Goal: Task Accomplishment & Management: Manage account settings

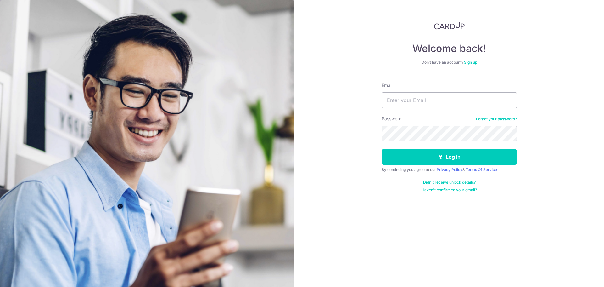
click at [399, 101] on input "Email" at bounding box center [449, 100] width 135 height 16
type input "[EMAIL_ADDRESS][DOMAIN_NAME]"
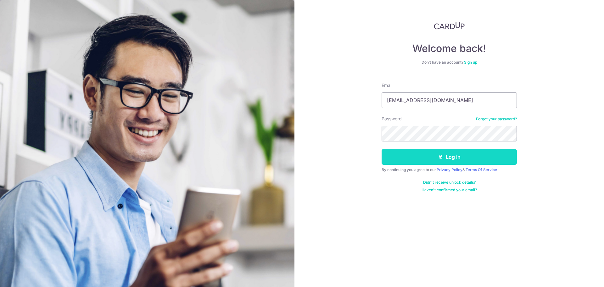
click at [432, 161] on button "Log in" at bounding box center [449, 157] width 135 height 16
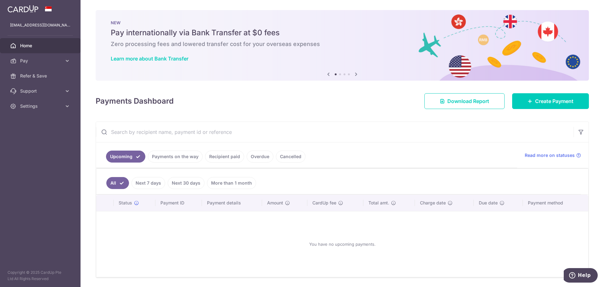
click at [215, 156] on link "Recipient paid" at bounding box center [224, 156] width 39 height 12
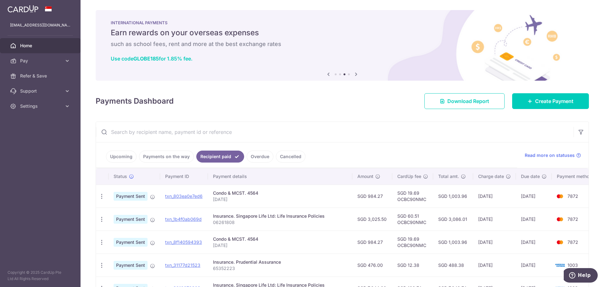
click at [164, 155] on link "Payments on the way" at bounding box center [166, 156] width 55 height 12
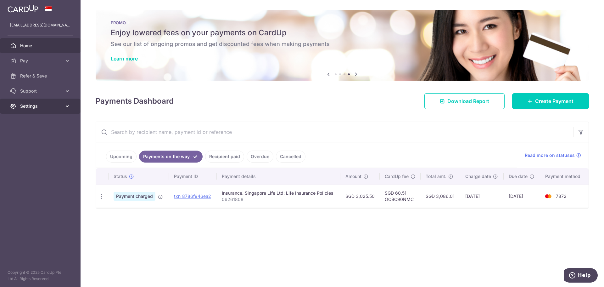
click at [65, 107] on icon at bounding box center [67, 106] width 6 height 6
click at [42, 135] on span "Logout" at bounding box center [41, 136] width 42 height 6
